Goal: Navigation & Orientation: Find specific page/section

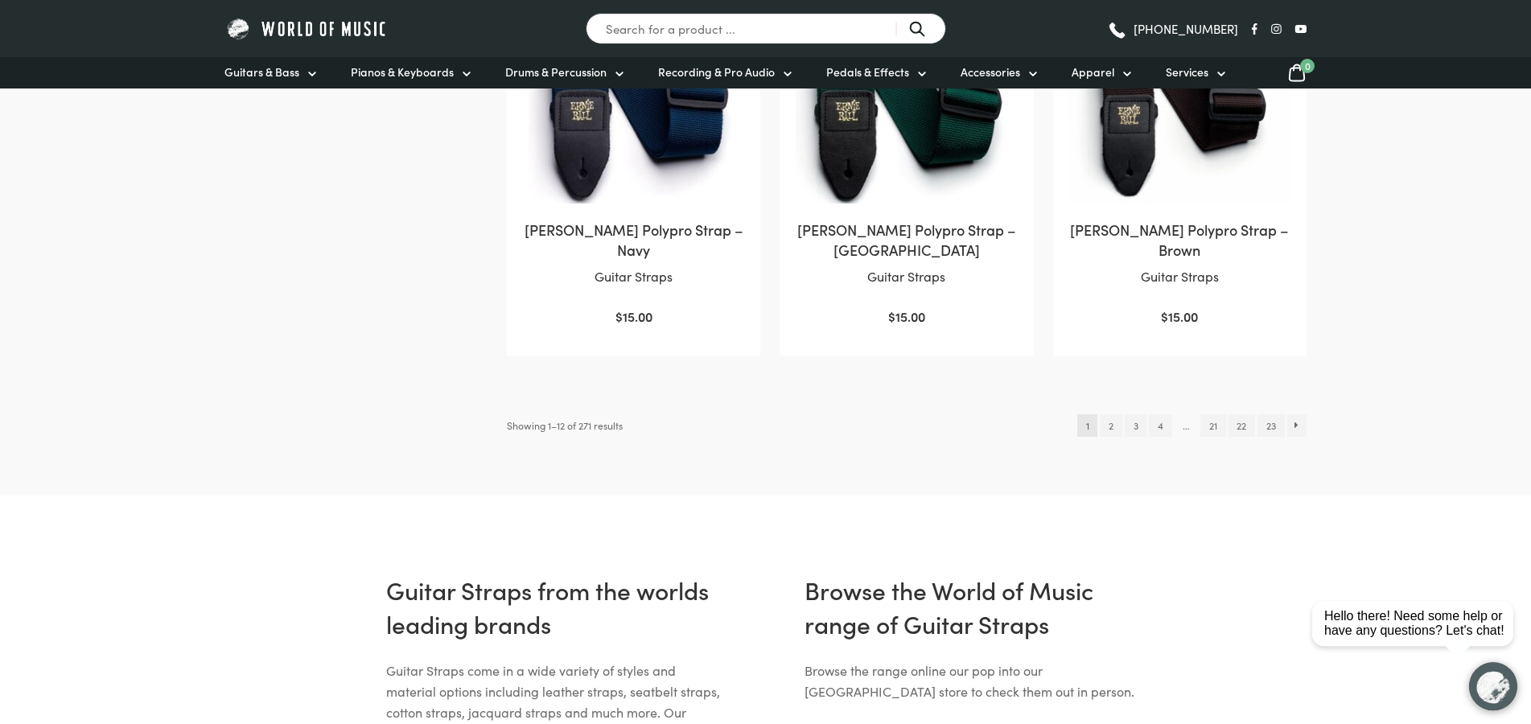
scroll to position [1642, 0]
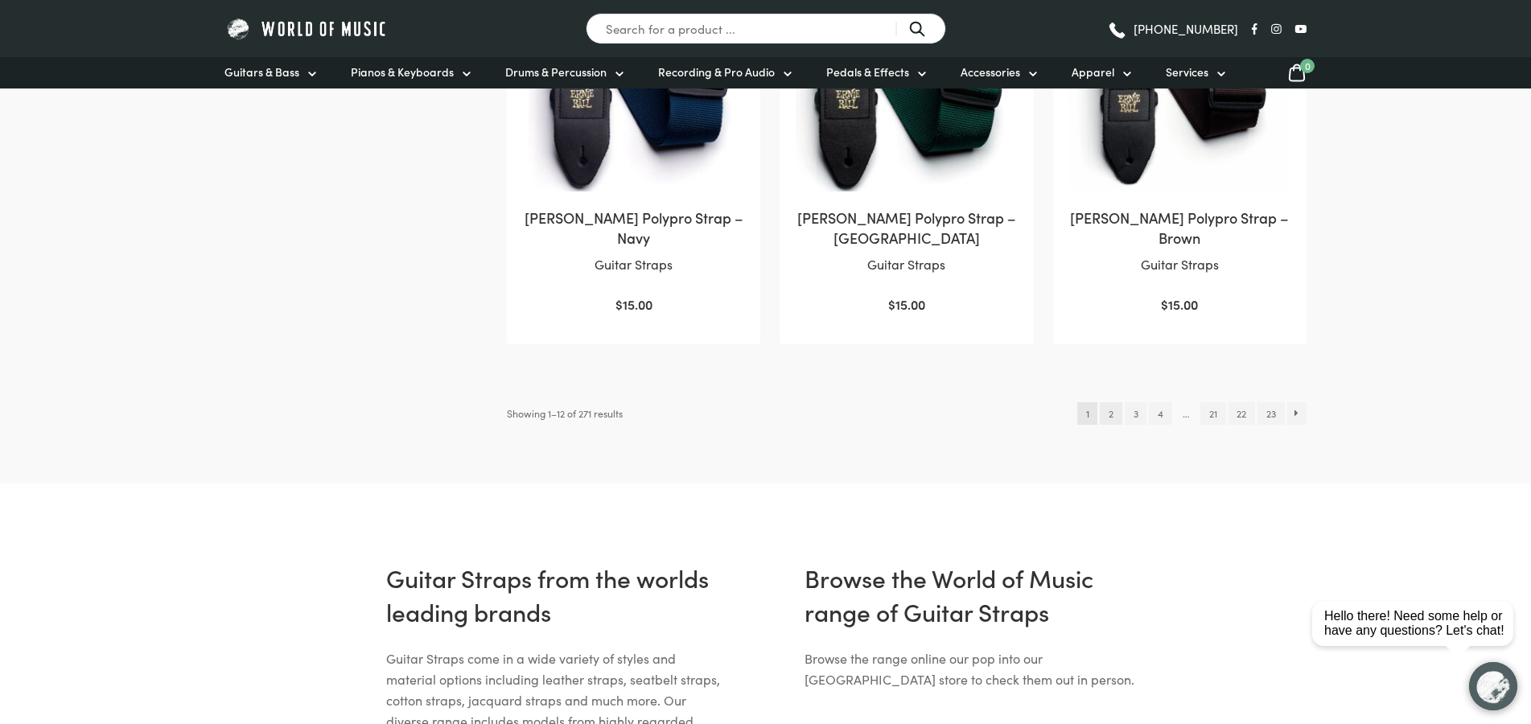
click at [1117, 410] on link "2" at bounding box center [1111, 413] width 22 height 23
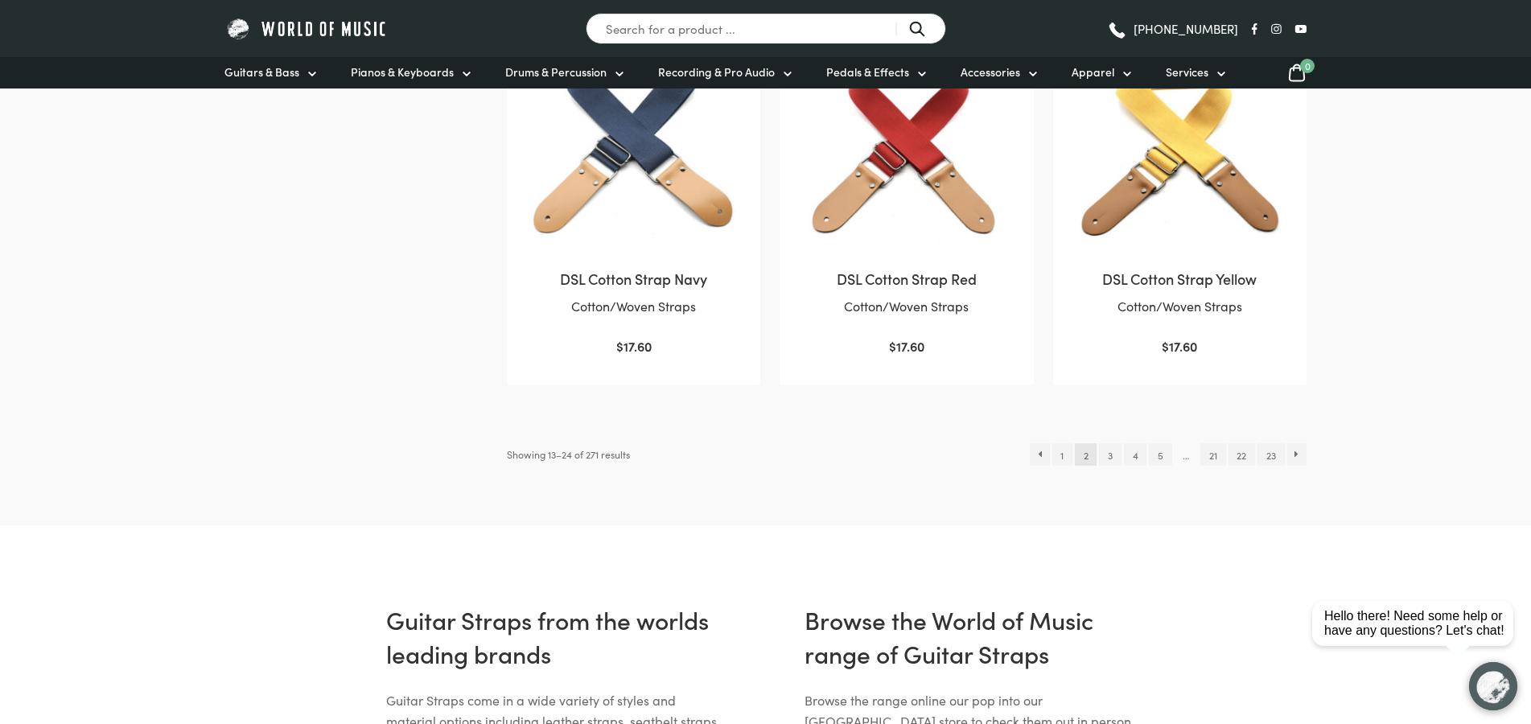
scroll to position [1642, 0]
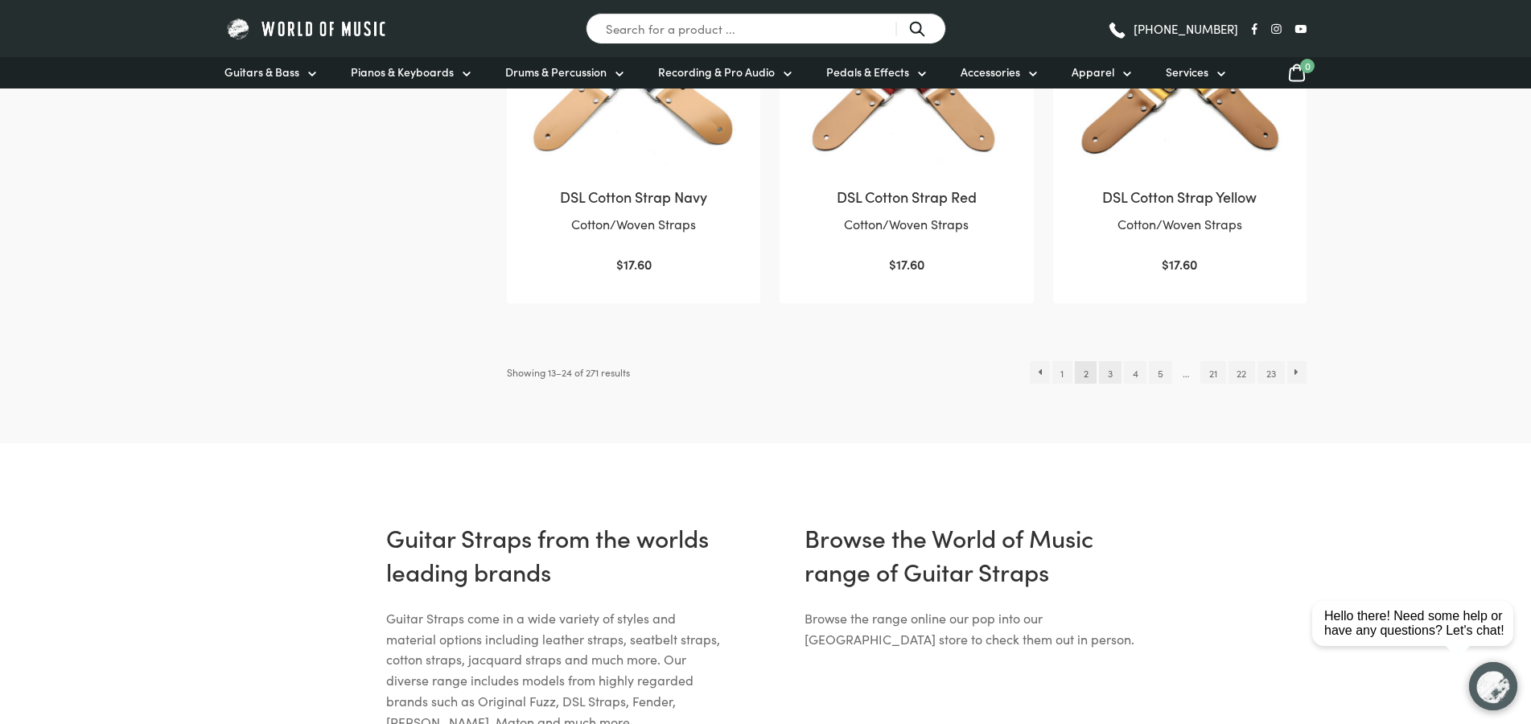
click at [1110, 373] on link "3" at bounding box center [1110, 372] width 22 height 23
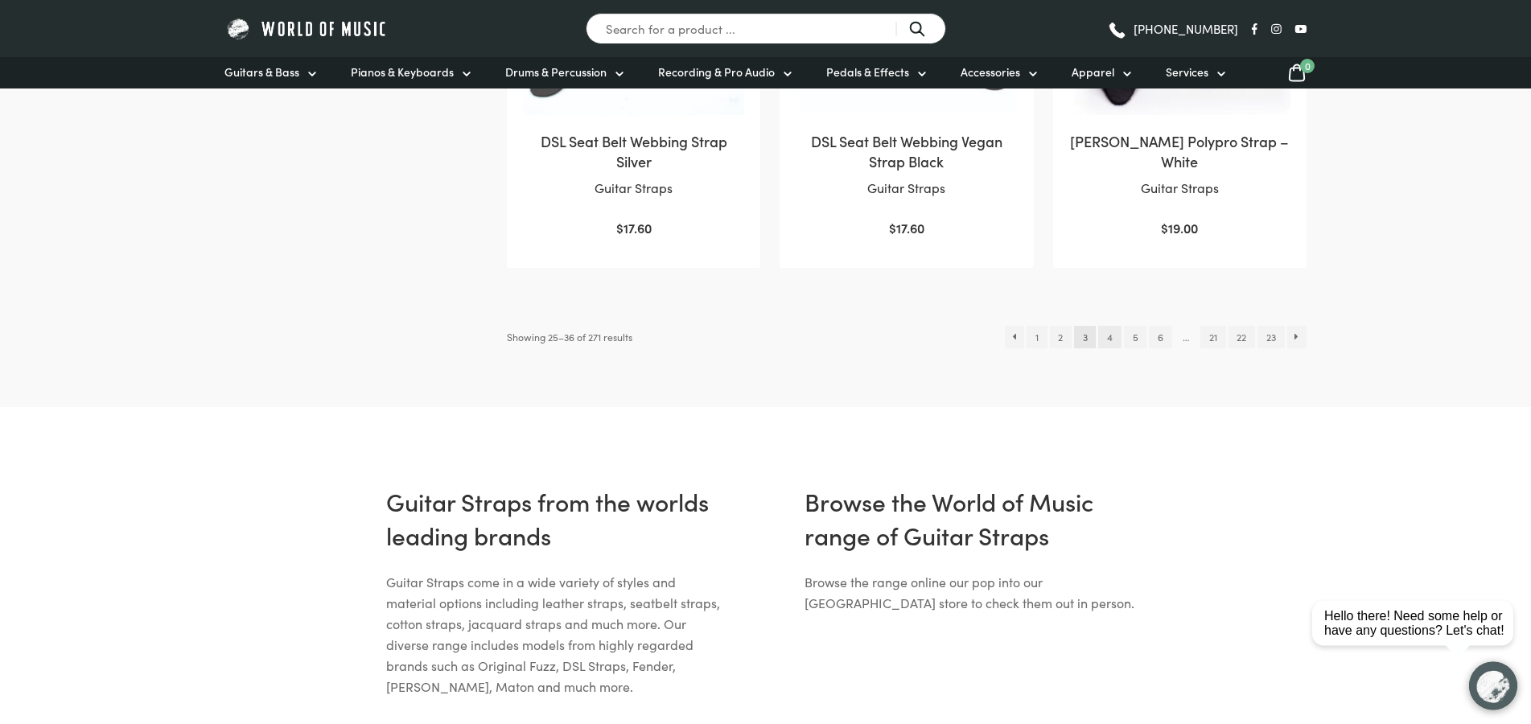
scroll to position [1724, 0]
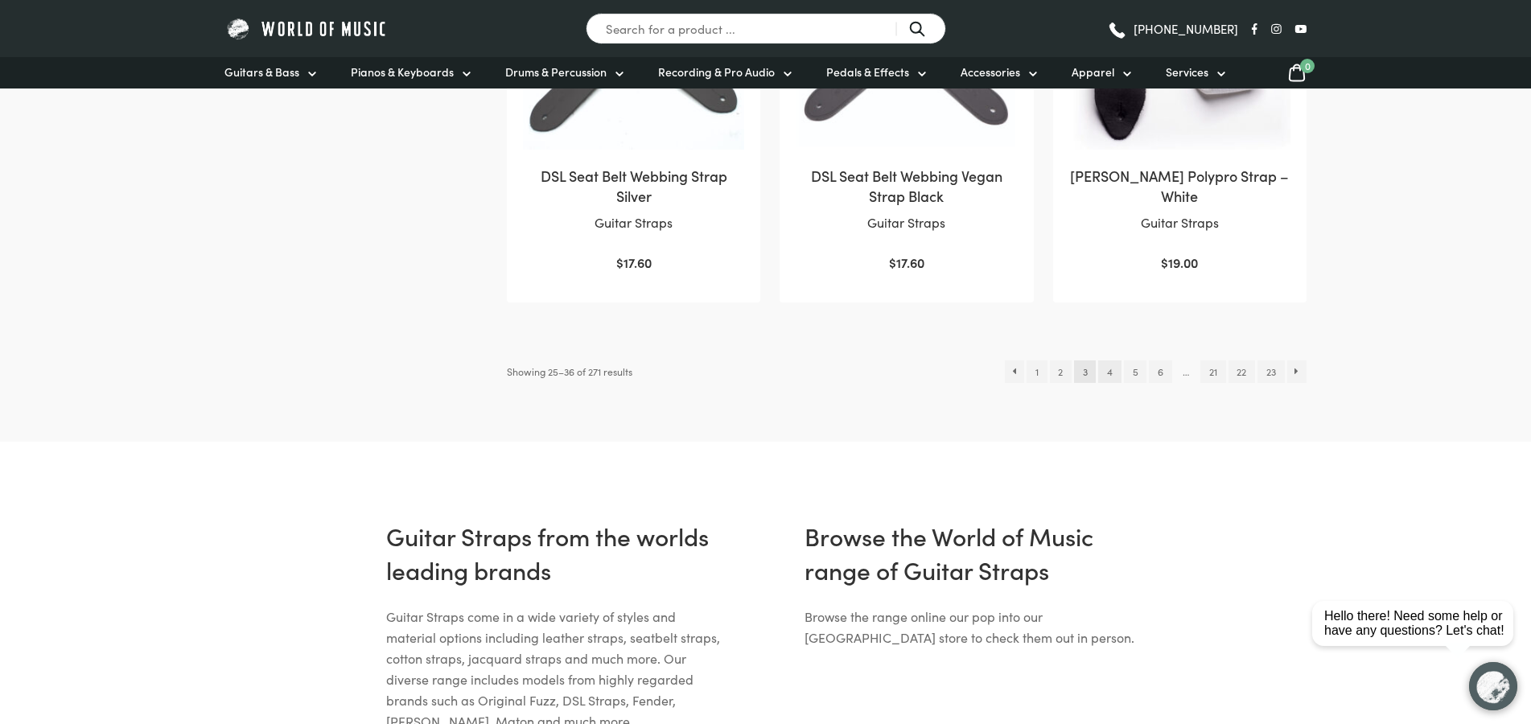
click at [1109, 375] on link "4" at bounding box center [1109, 372] width 23 height 23
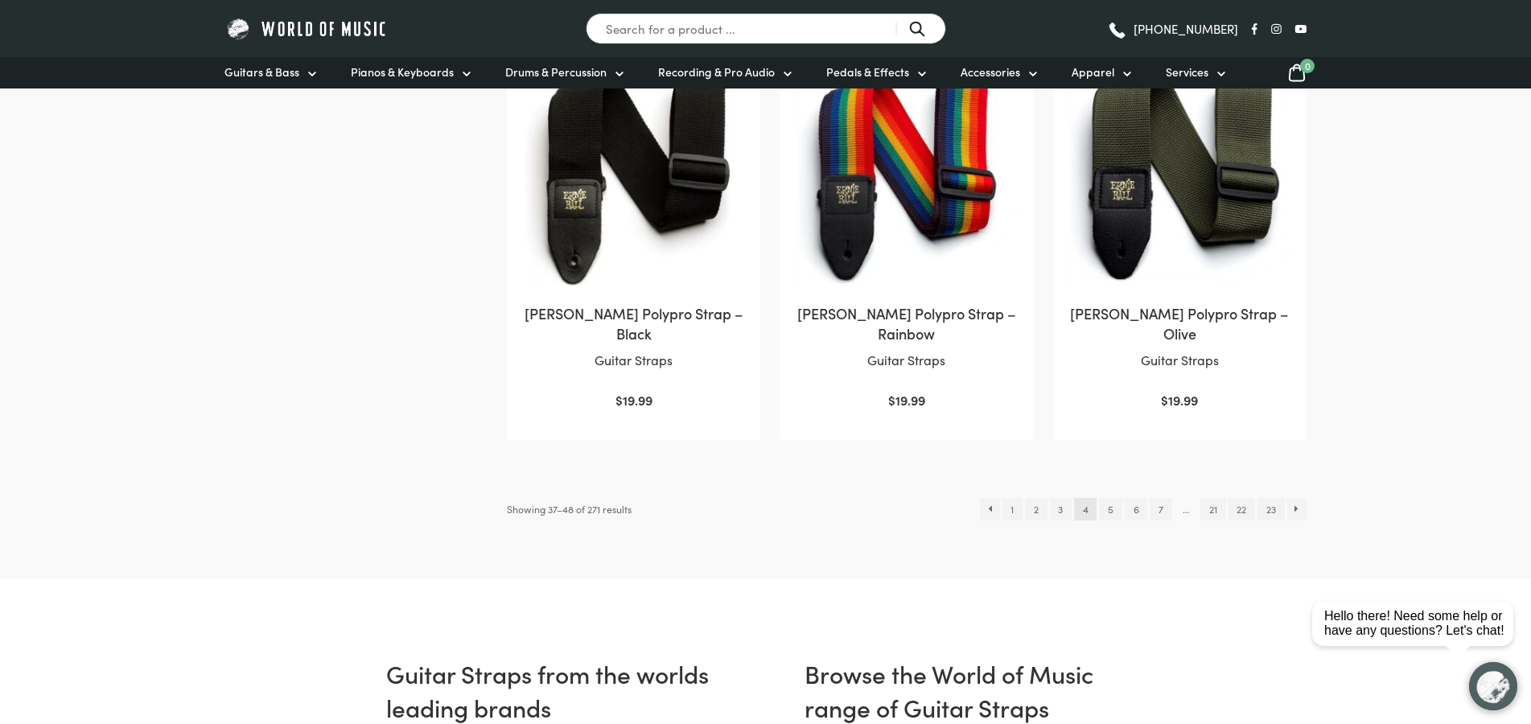
scroll to position [1560, 0]
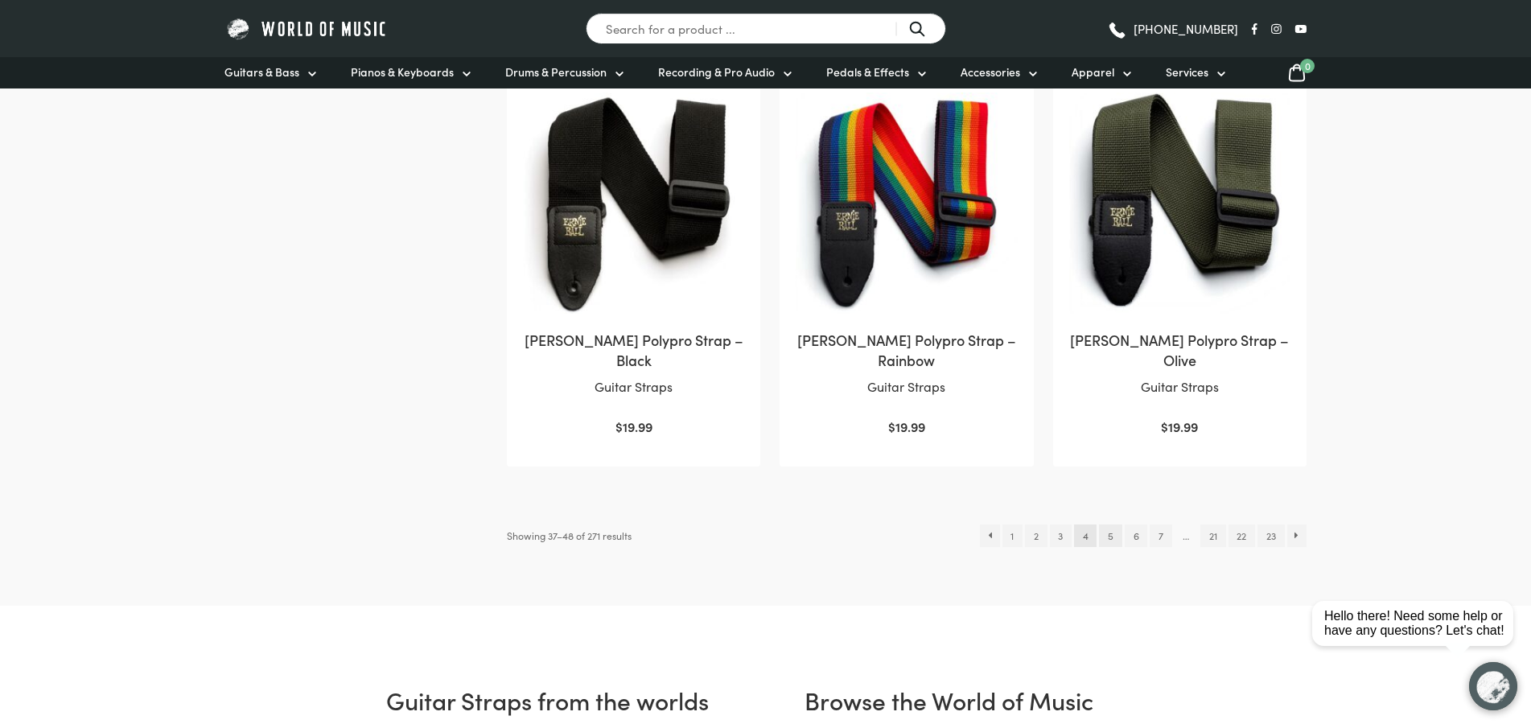
click at [1113, 544] on link "5" at bounding box center [1110, 536] width 23 height 23
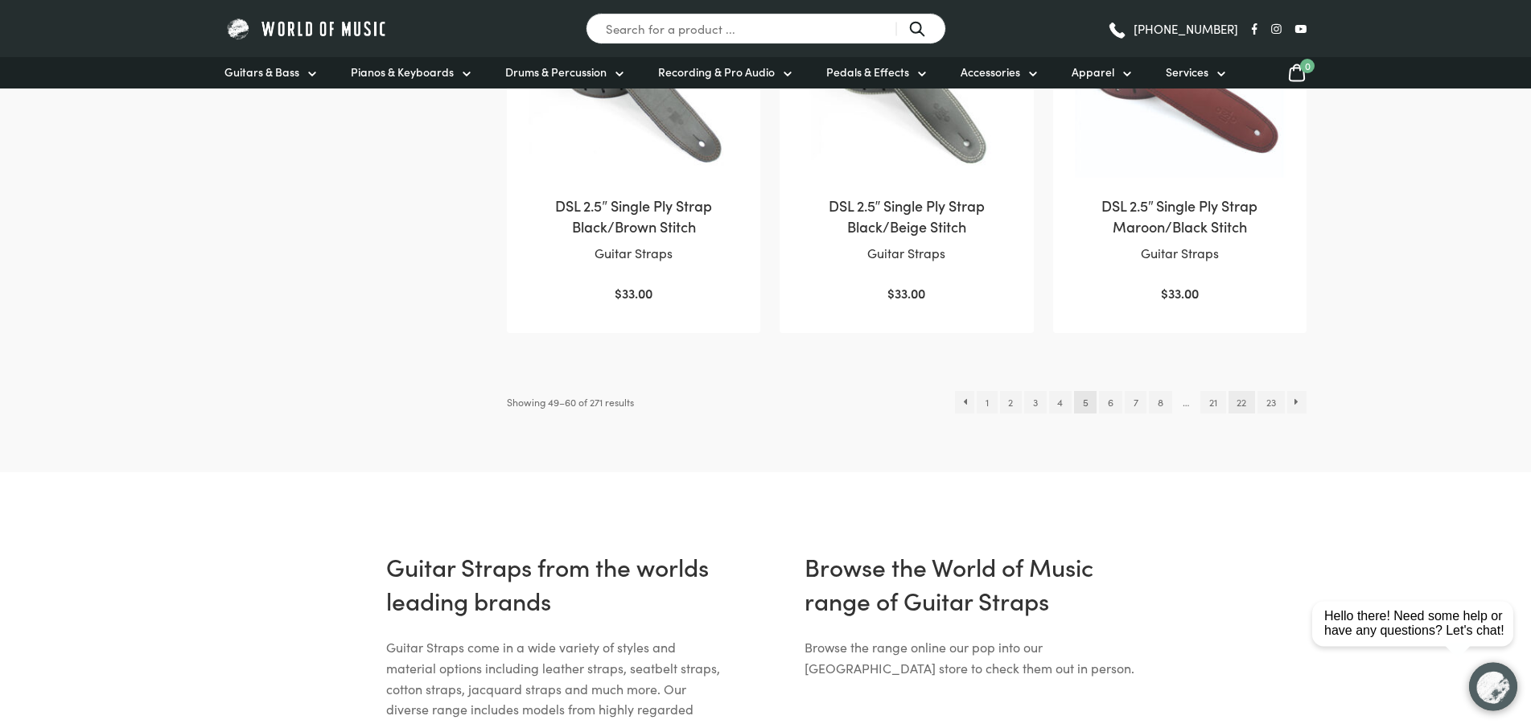
scroll to position [1642, 0]
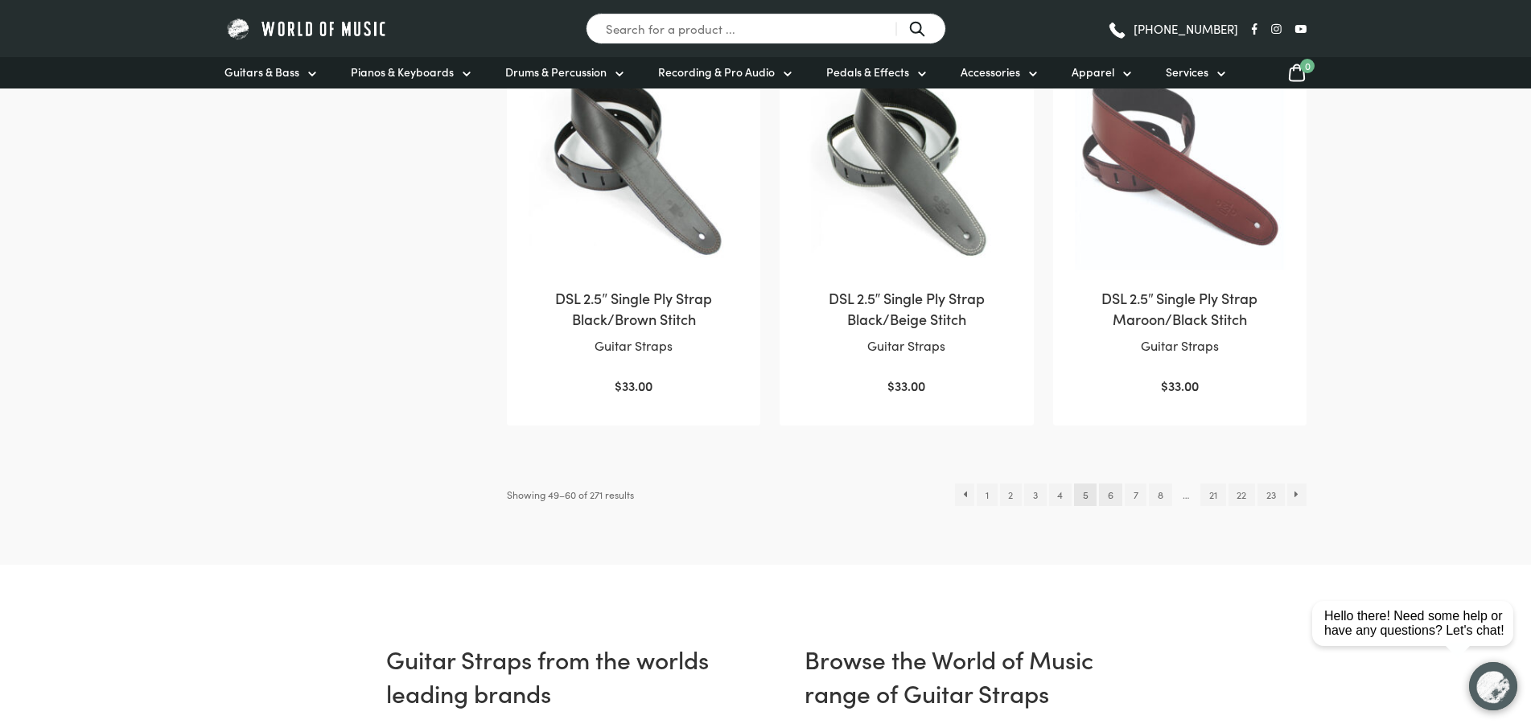
click at [1117, 496] on link "6" at bounding box center [1110, 495] width 23 height 23
